Goal: Find specific page/section: Find specific page/section

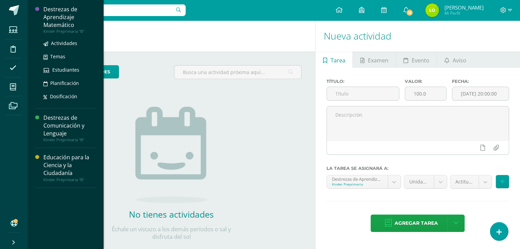
click at [60, 29] on div "Kinder Preprimaria "B"" at bounding box center [69, 31] width 52 height 5
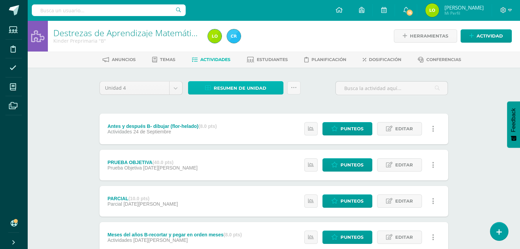
click at [251, 90] on span "Resumen de unidad" at bounding box center [240, 88] width 53 height 13
click at [326, 120] on div "Estatus de Actividad: 0 Estudiantes sin calificar 0 Estudiantes con cero Media …" at bounding box center [371, 129] width 154 height 31
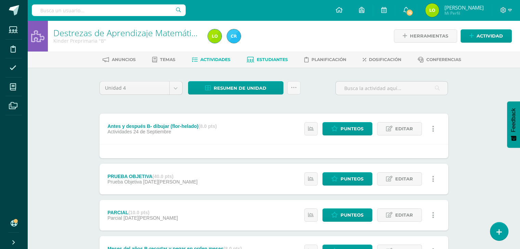
click at [278, 59] on span "Estudiantes" at bounding box center [272, 59] width 31 height 5
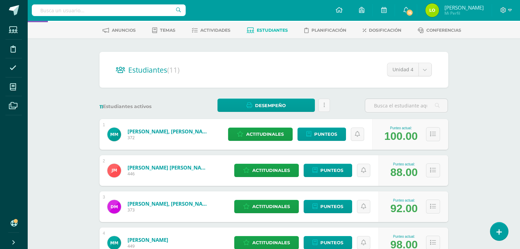
scroll to position [29, 0]
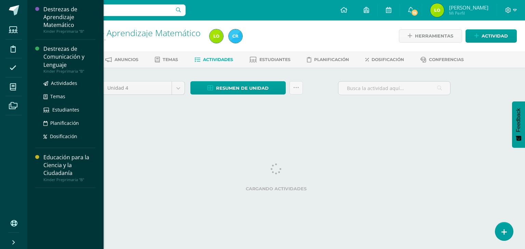
click at [64, 68] on div "Destrezas de Comunicación y Lenguaje" at bounding box center [69, 57] width 52 height 24
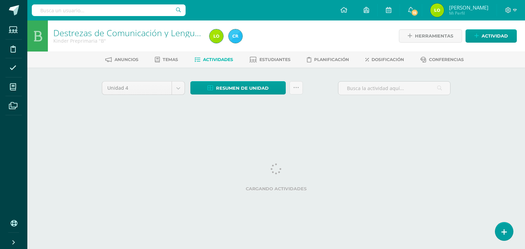
click at [267, 59] on span "Estudiantes" at bounding box center [274, 59] width 31 height 5
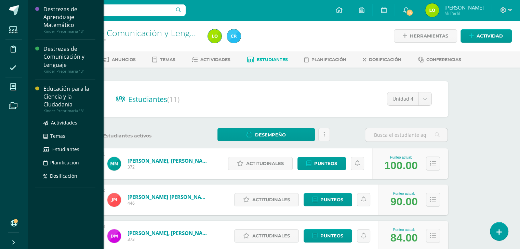
click at [62, 94] on div "Educación para la Ciencia y la Ciudadanía" at bounding box center [69, 97] width 52 height 24
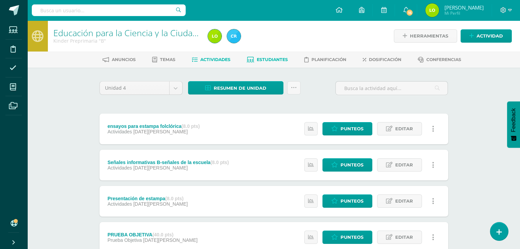
click at [265, 60] on span "Estudiantes" at bounding box center [272, 59] width 31 height 5
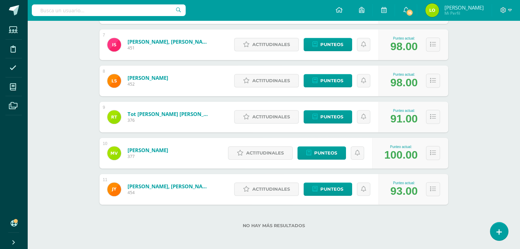
scroll to position [338, 0]
